Goal: Transaction & Acquisition: Subscribe to service/newsletter

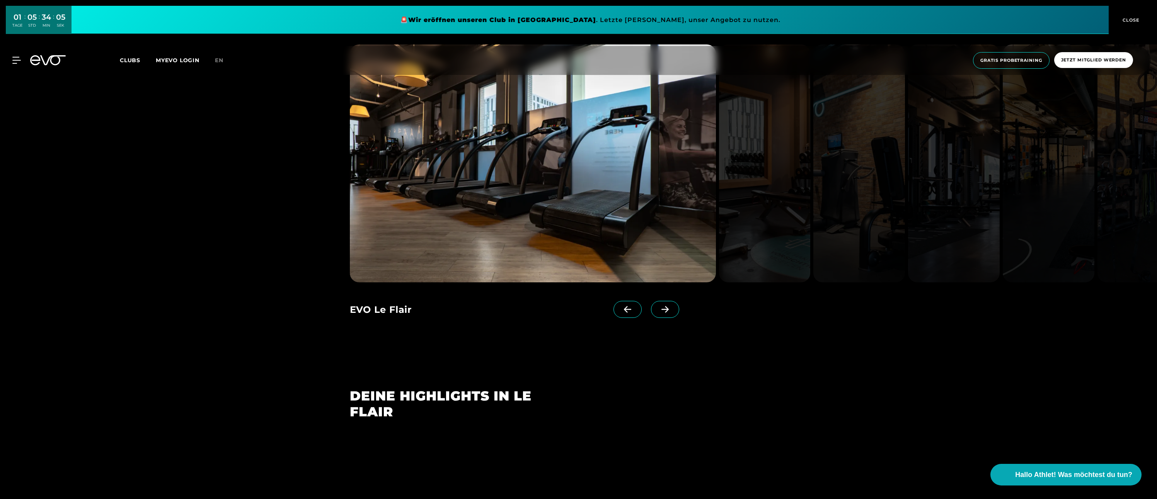
scroll to position [1000, 0]
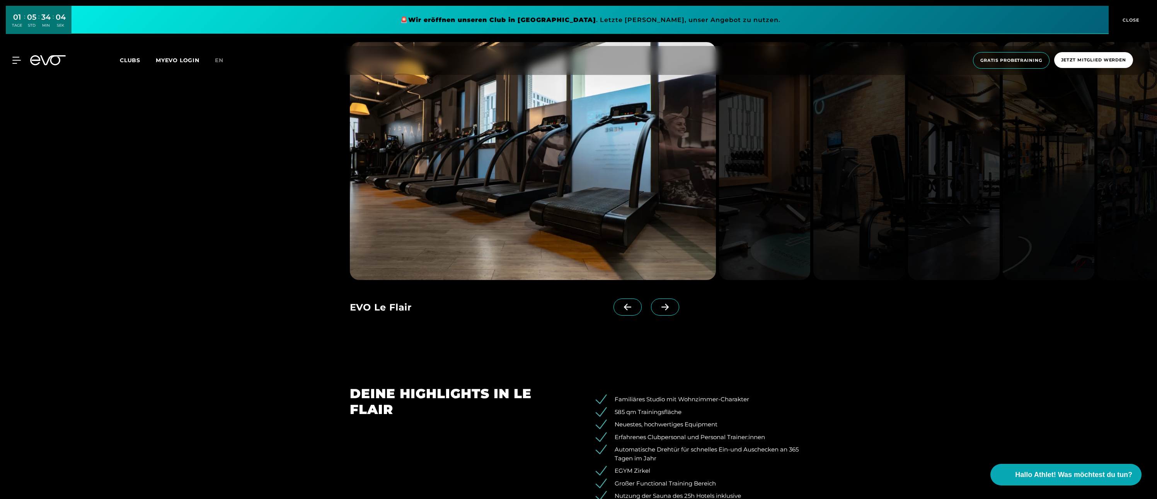
click at [662, 308] on icon at bounding box center [665, 307] width 14 height 7
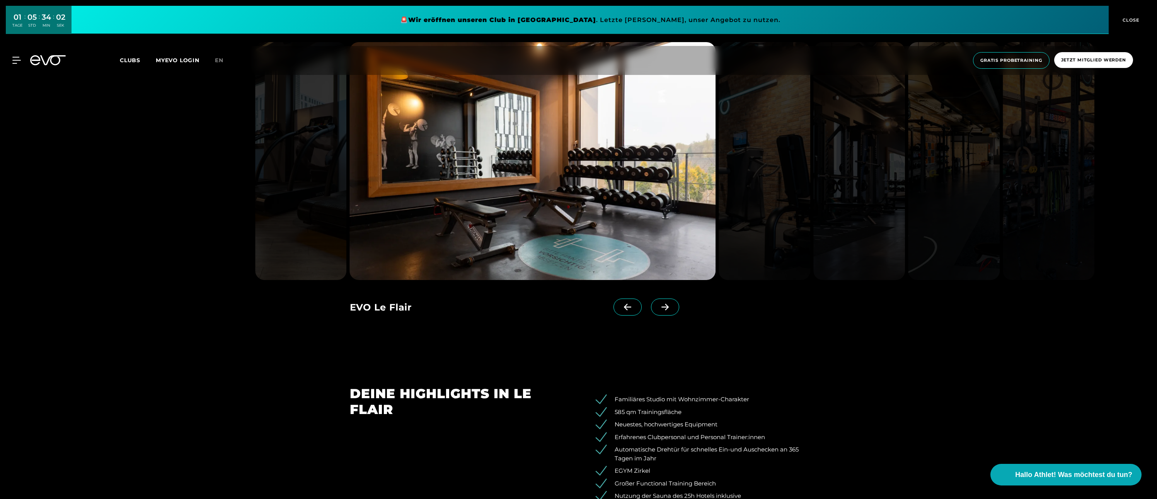
click at [662, 308] on icon at bounding box center [665, 307] width 14 height 7
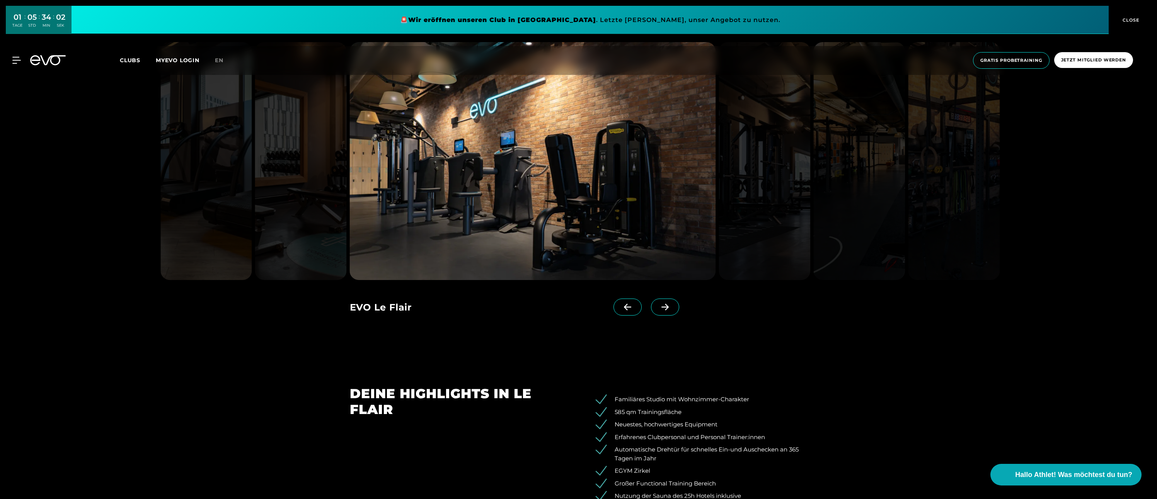
click at [662, 308] on icon at bounding box center [665, 307] width 14 height 7
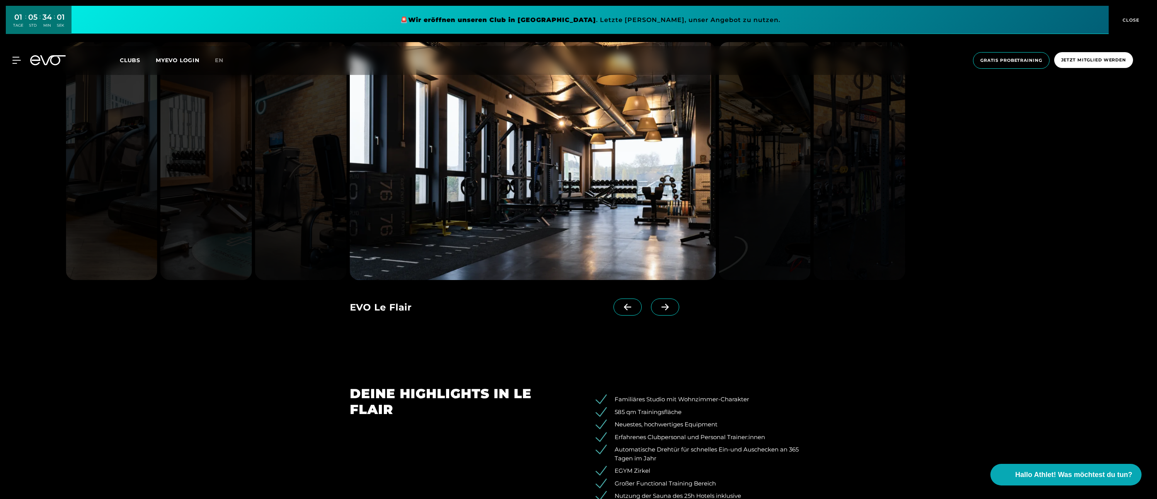
click at [662, 308] on icon at bounding box center [665, 307] width 14 height 7
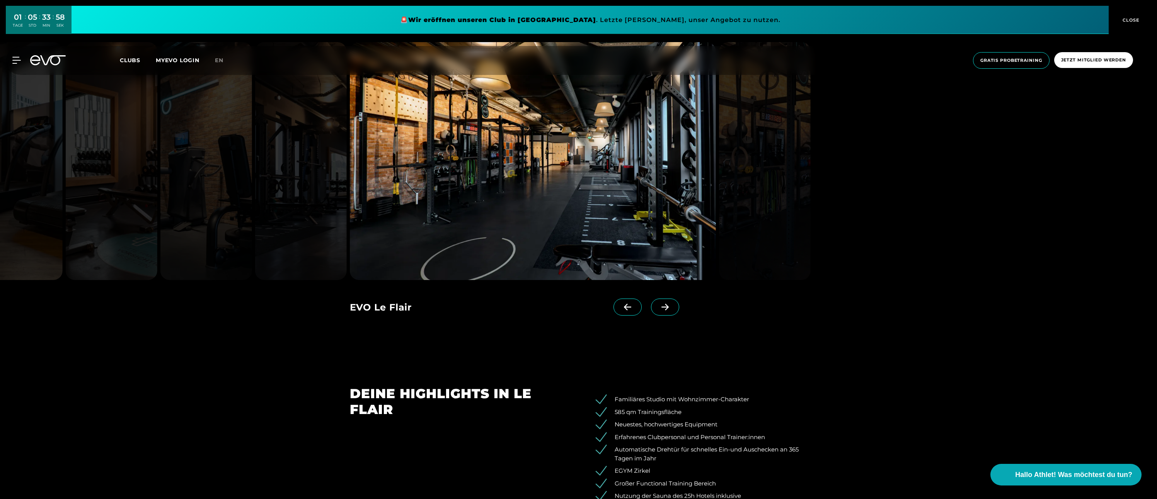
click at [662, 308] on icon at bounding box center [665, 307] width 14 height 7
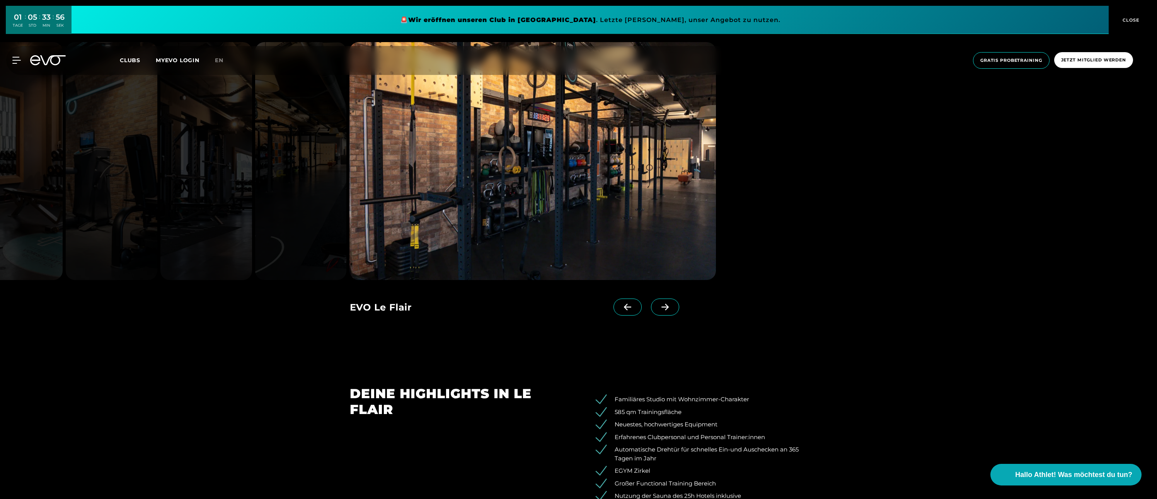
click at [662, 308] on icon at bounding box center [665, 307] width 14 height 7
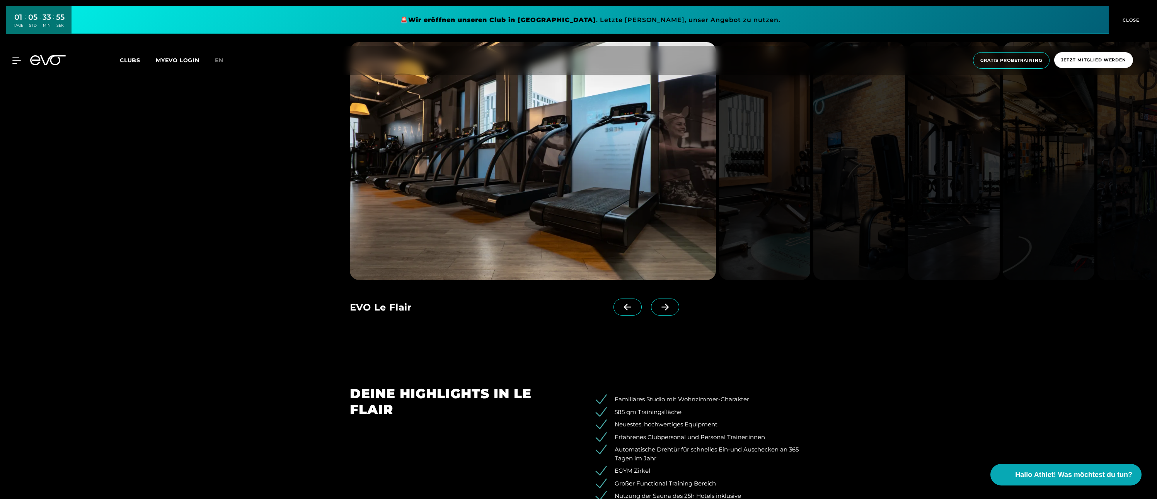
click at [634, 311] on span at bounding box center [627, 307] width 28 height 17
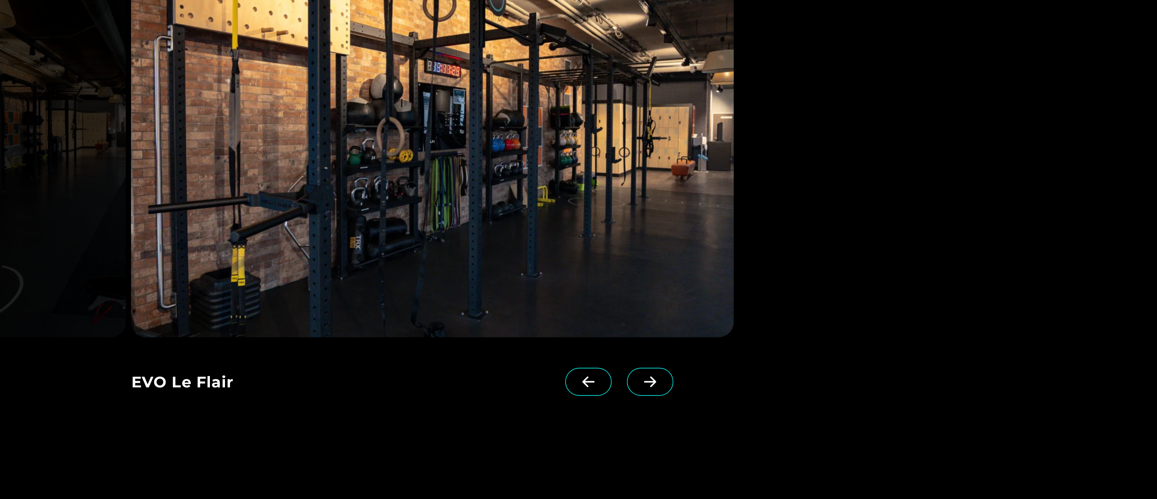
click at [667, 305] on icon at bounding box center [665, 307] width 14 height 7
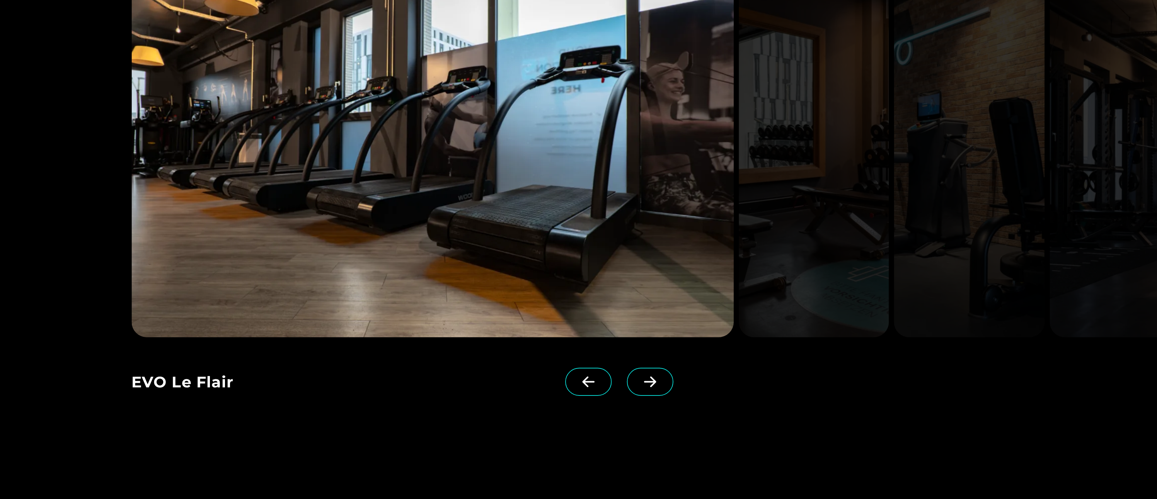
click at [667, 305] on icon at bounding box center [665, 307] width 14 height 7
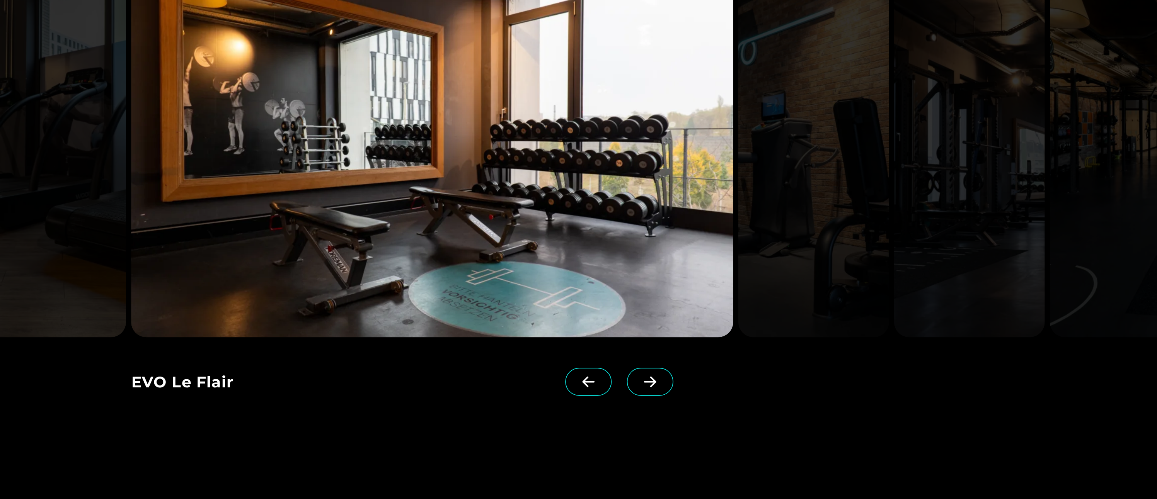
click at [667, 305] on icon at bounding box center [665, 307] width 14 height 7
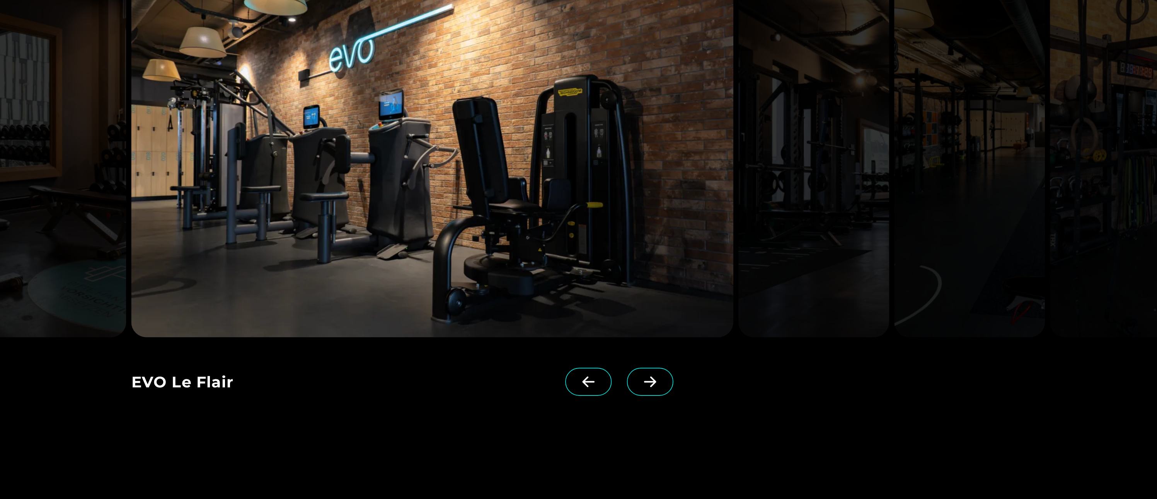
click at [667, 305] on icon at bounding box center [665, 307] width 14 height 7
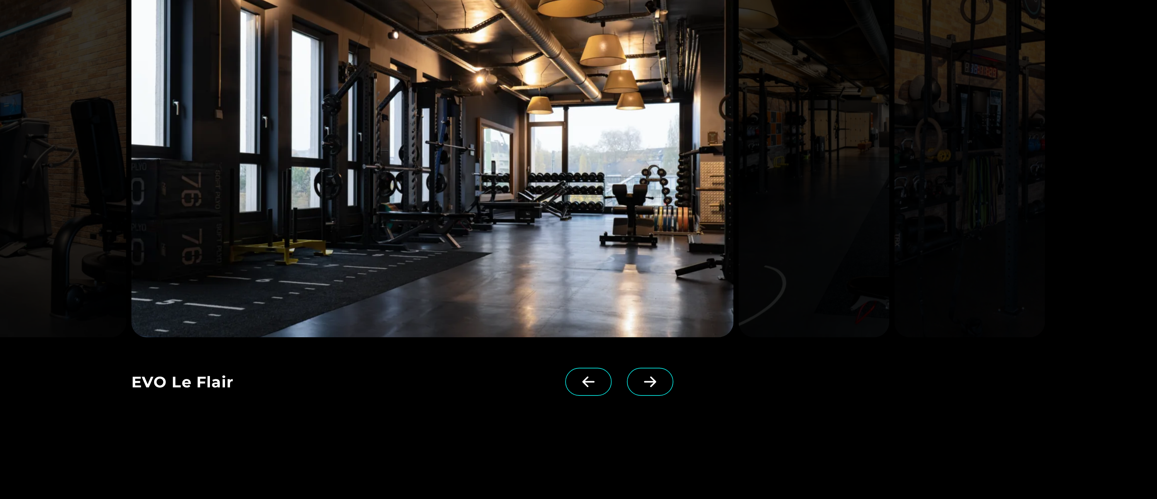
click at [667, 305] on icon at bounding box center [665, 307] width 14 height 7
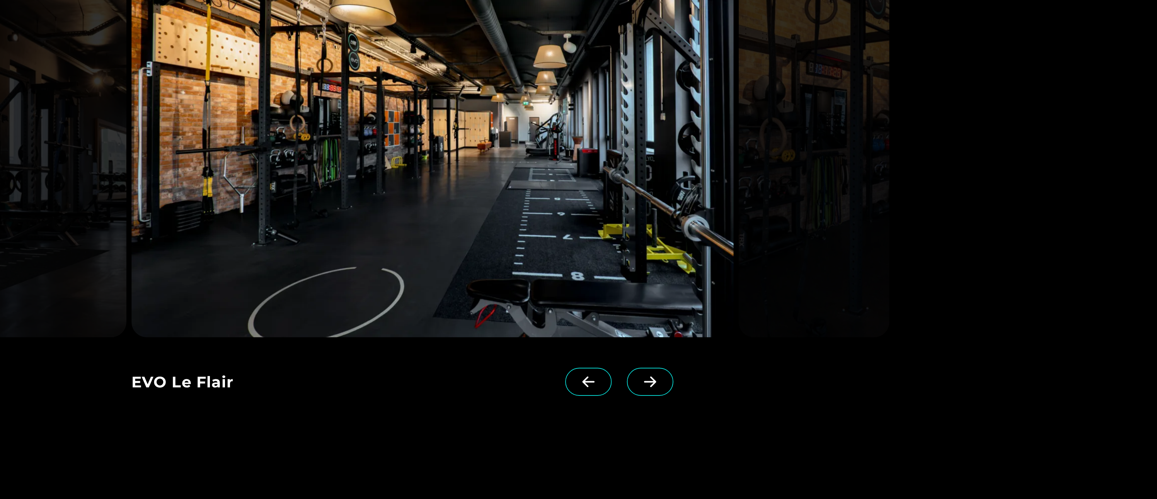
click at [667, 305] on icon at bounding box center [665, 307] width 14 height 7
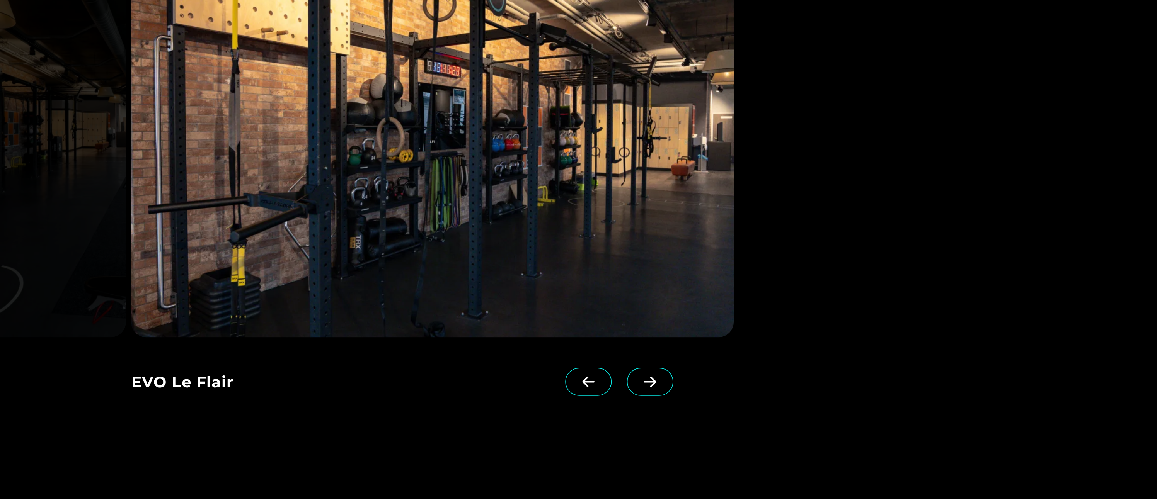
click at [667, 305] on icon at bounding box center [665, 307] width 14 height 7
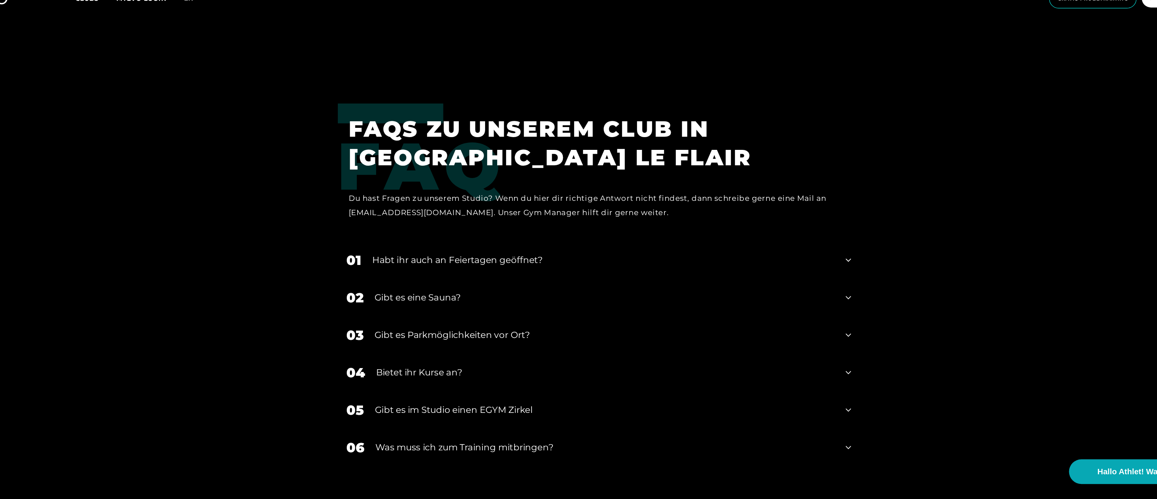
scroll to position [2992, 0]
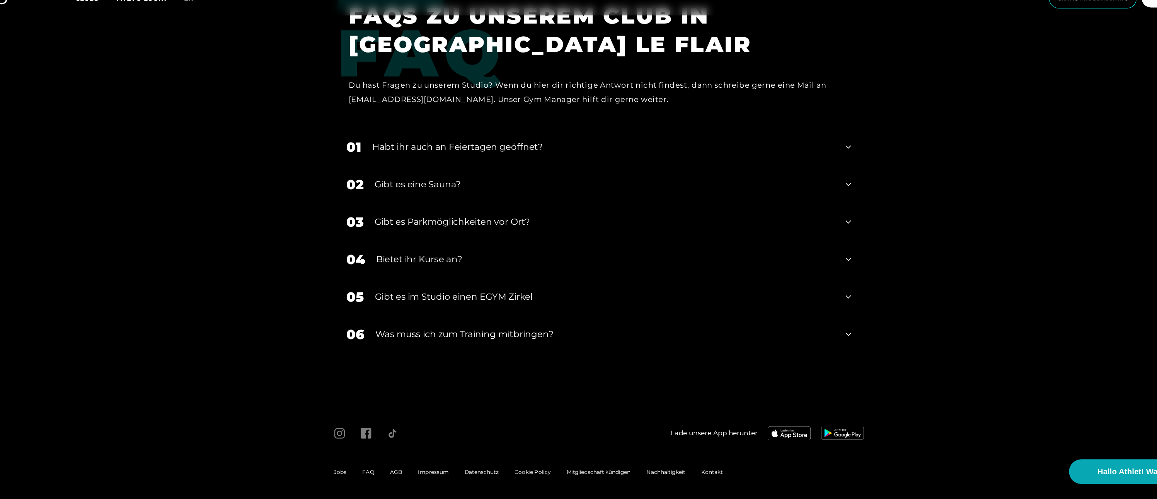
click at [525, 351] on div "Was muss ich zum Training mitbringen?" at bounding box center [584, 355] width 402 height 12
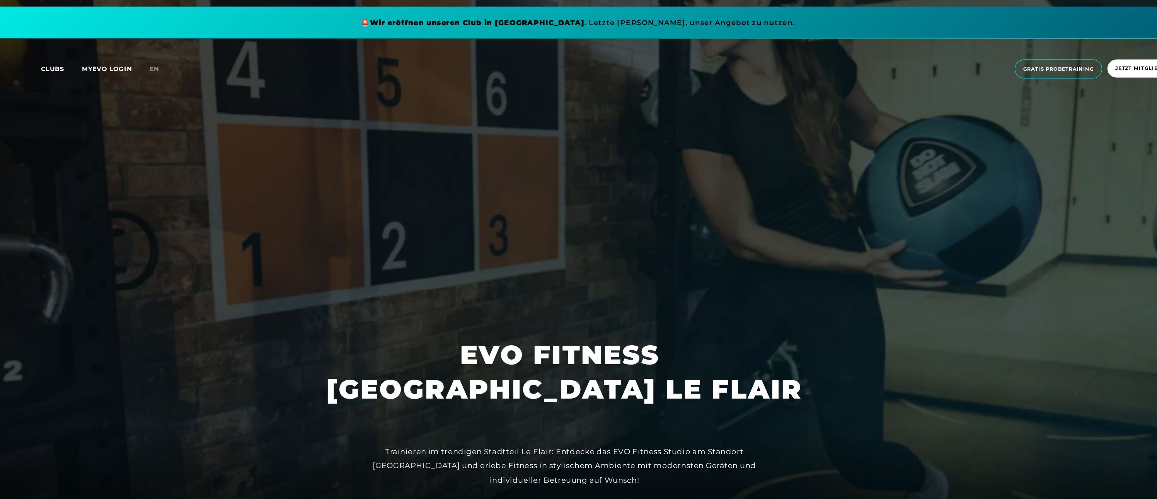
scroll to position [0, 0]
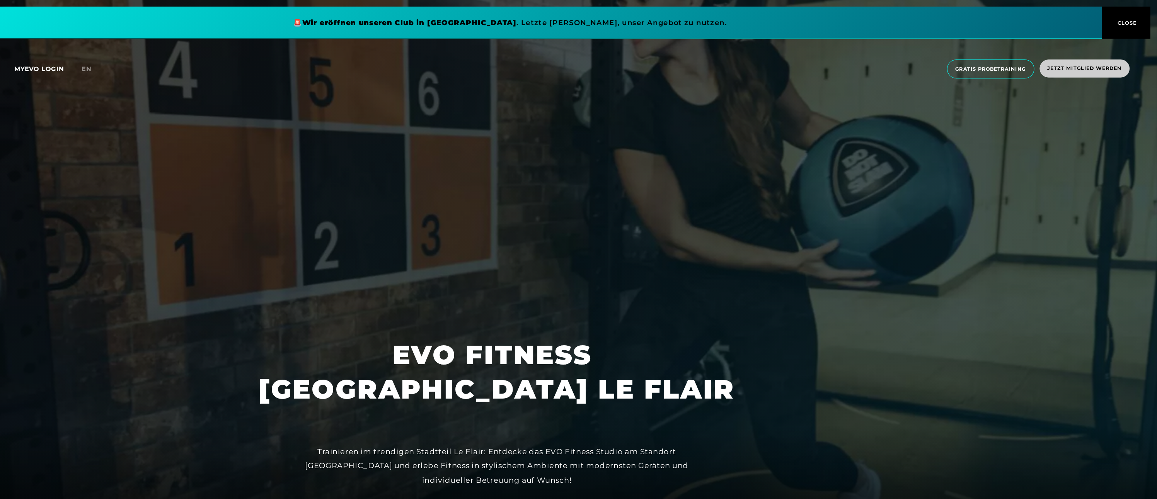
click at [1102, 62] on span "Jetzt Mitglied werden" at bounding box center [1093, 60] width 65 height 7
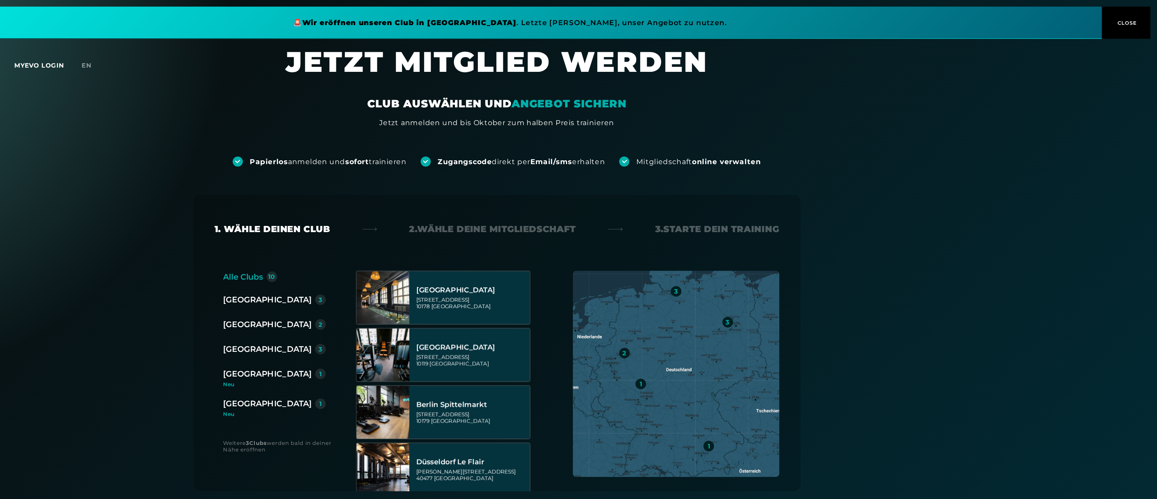
click at [362, 284] on div "[GEOGRAPHIC_DATA]" at bounding box center [377, 284] width 77 height 11
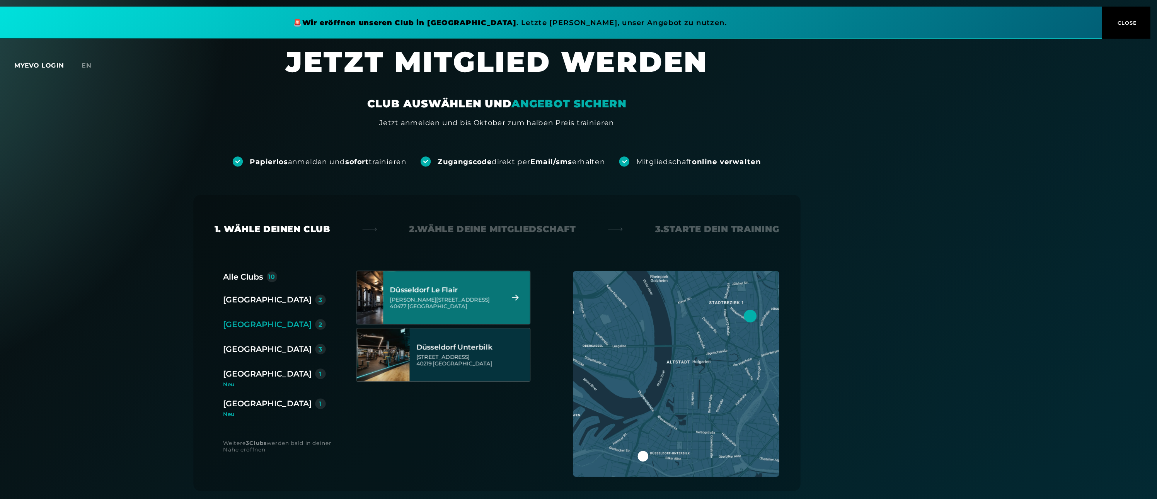
click at [476, 268] on img at bounding box center [467, 261] width 46 height 46
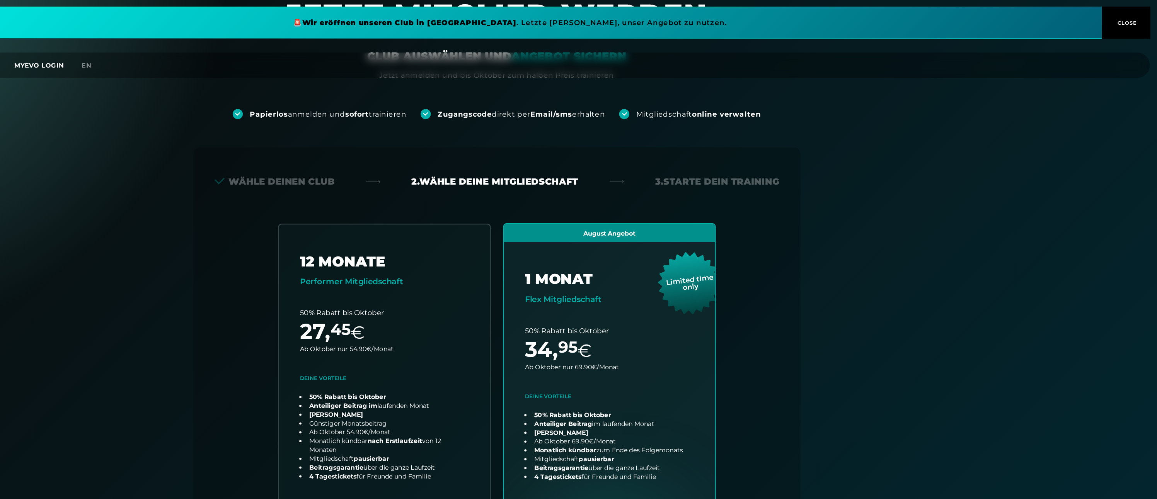
scroll to position [171, 0]
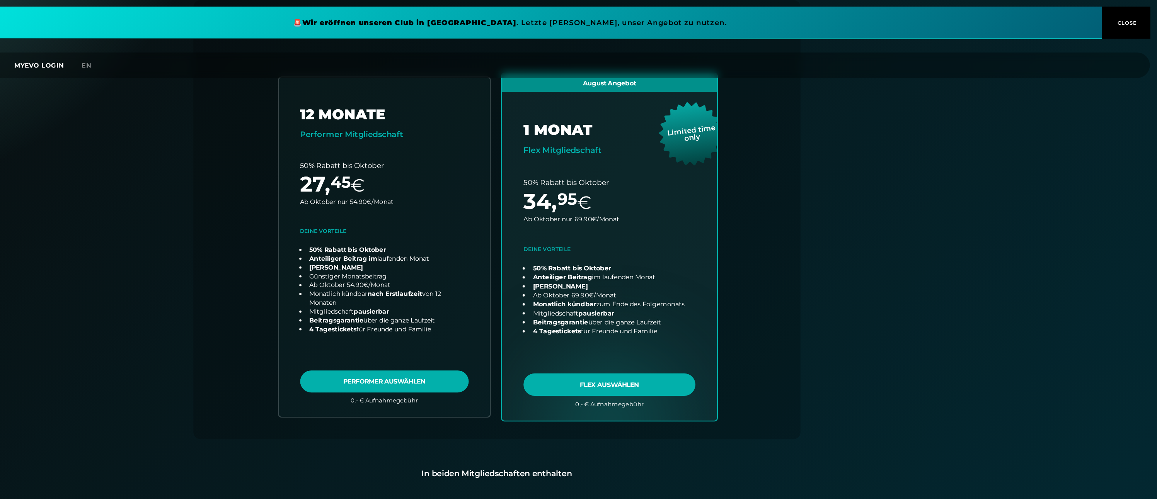
click at [647, 191] on link "choose plan" at bounding box center [677, 216] width 189 height 304
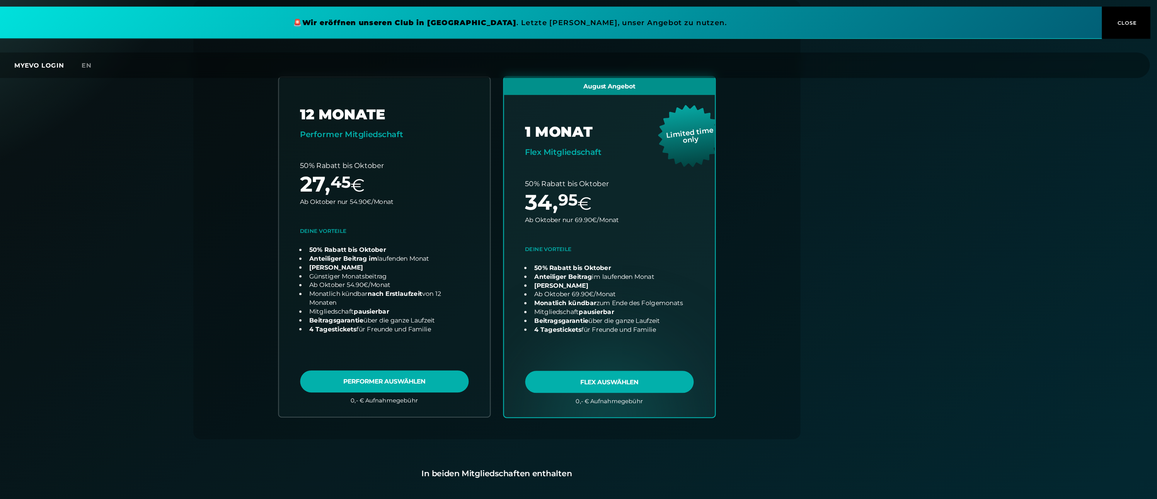
scroll to position [0, 0]
